Goal: Information Seeking & Learning: Learn about a topic

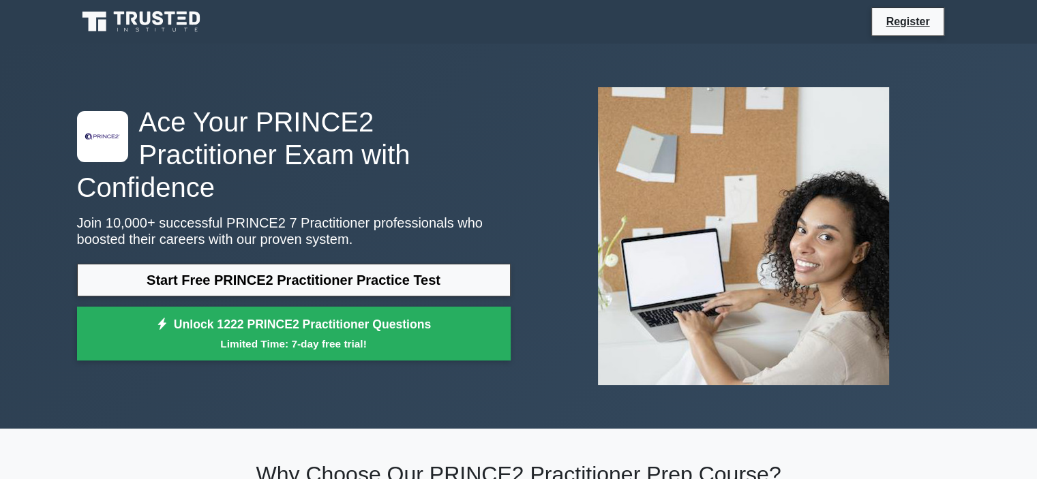
click at [790, 397] on div ".st0{fill-rule:evenodd;clip-rule:evenodd;fill:#000041;} .st1{fill-rule:evenodd;…" at bounding box center [519, 236] width 900 height 385
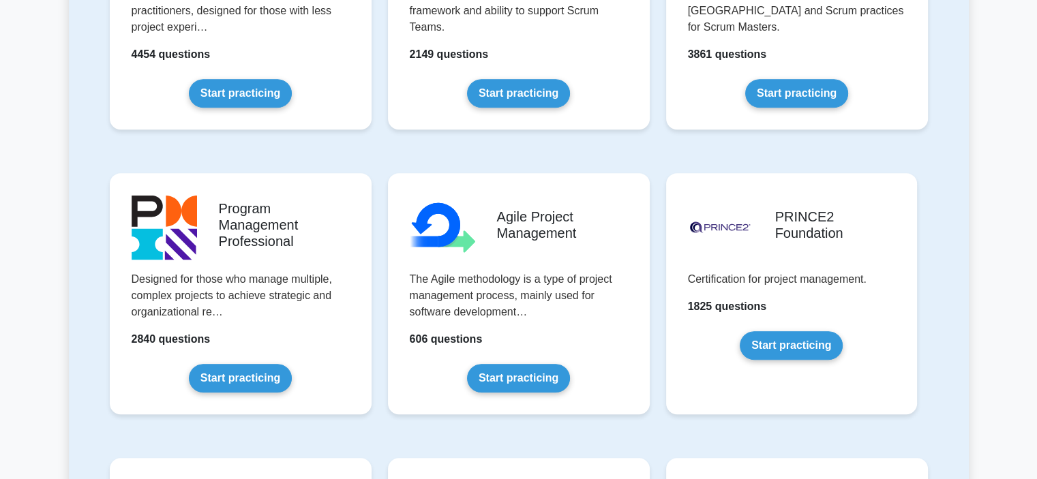
scroll to position [818, 0]
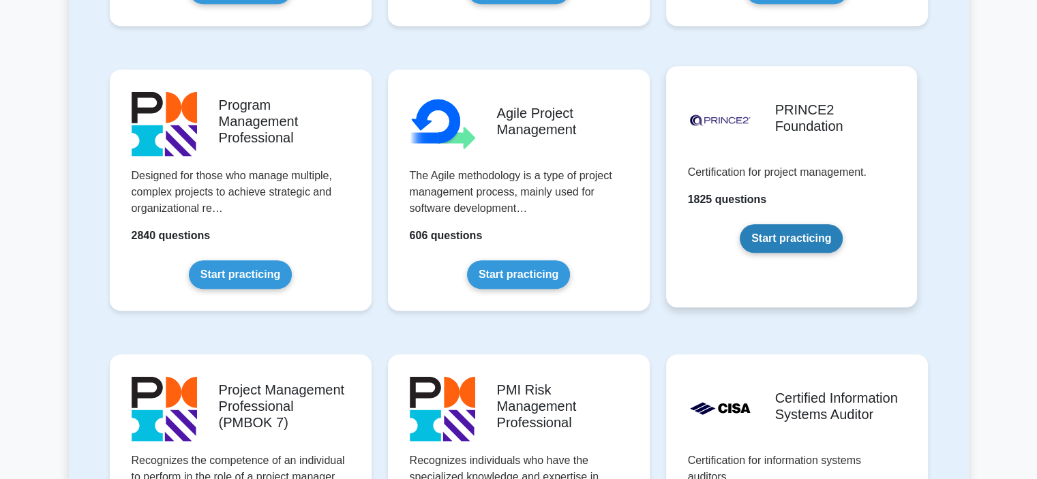
click at [813, 241] on link "Start practicing" at bounding box center [791, 238] width 103 height 29
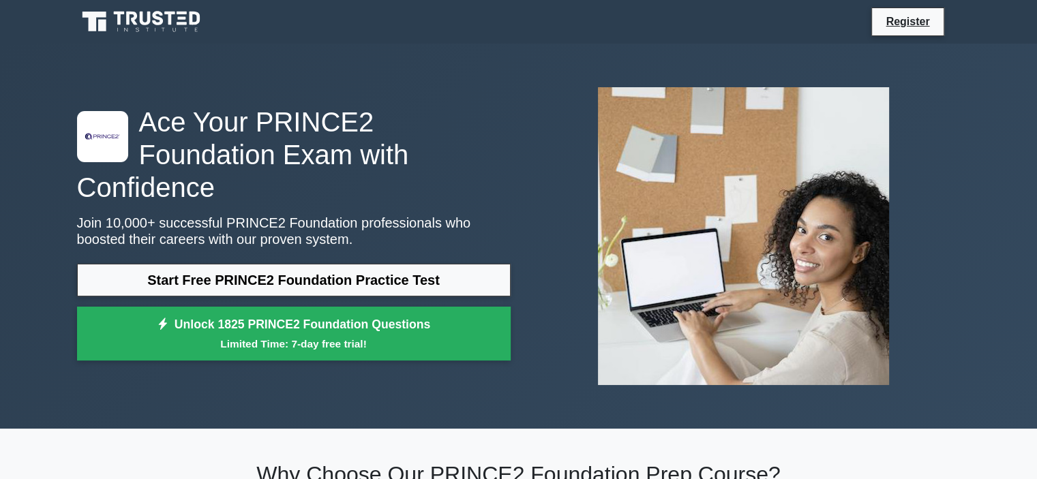
scroll to position [419, 0]
